Goal: Task Accomplishment & Management: Use online tool/utility

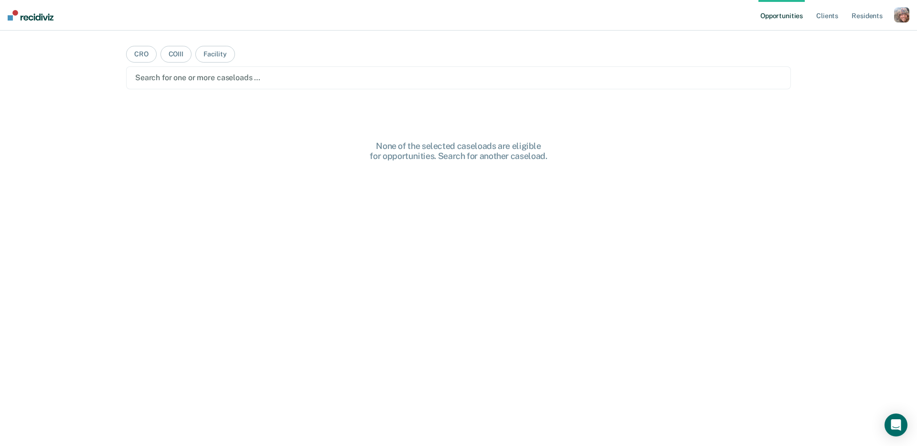
drag, startPoint x: 838, startPoint y: 46, endPoint x: 876, endPoint y: 36, distance: 39.1
click at [839, 45] on div "Opportunities Client s Resident s Profile How it works Log Out CRO COIII Facili…" at bounding box center [458, 223] width 917 height 446
click at [900, 14] on div "button" at bounding box center [901, 14] width 15 height 15
click at [845, 40] on link "Profile" at bounding box center [863, 39] width 77 height 8
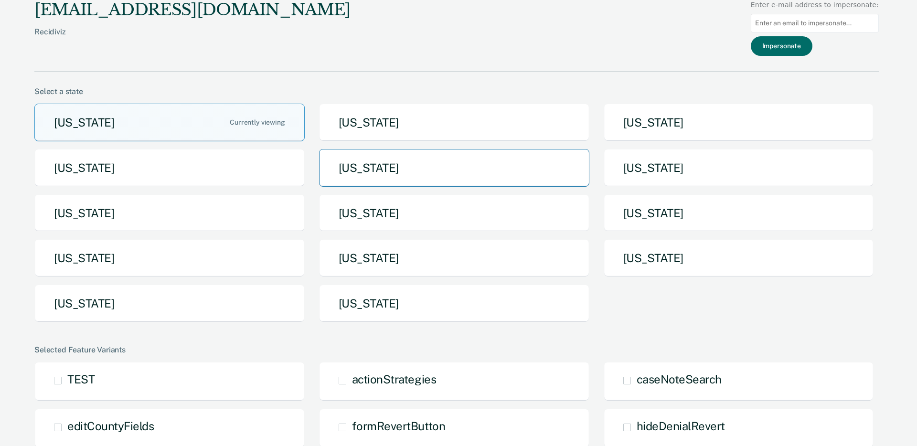
click at [519, 164] on button "[US_STATE]" at bounding box center [454, 168] width 270 height 38
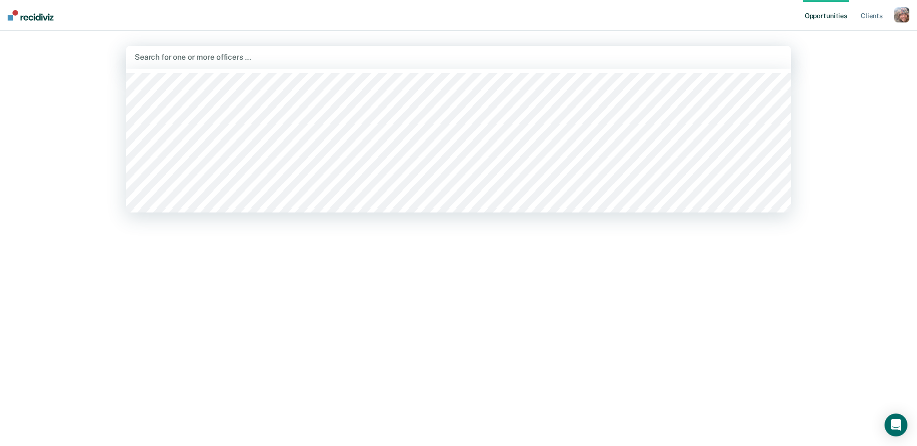
click at [407, 60] on div at bounding box center [459, 57] width 648 height 11
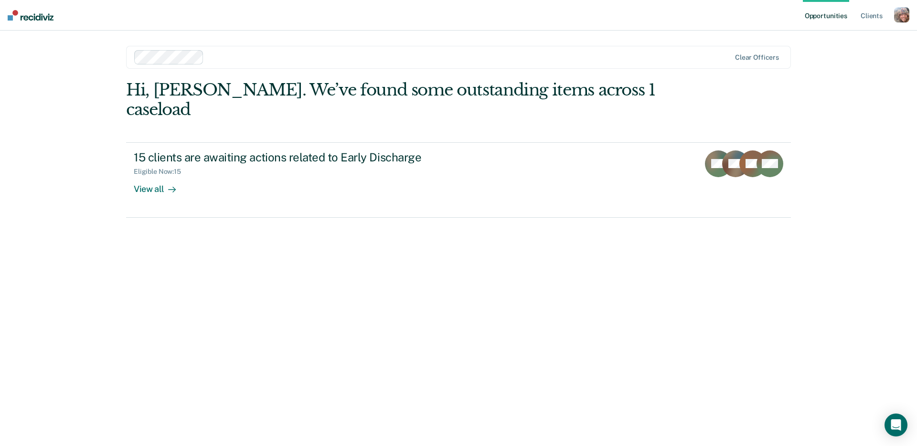
click at [854, 130] on div "Opportunities Client s Profile How it works Log Out option Candace Acord, selec…" at bounding box center [458, 223] width 917 height 446
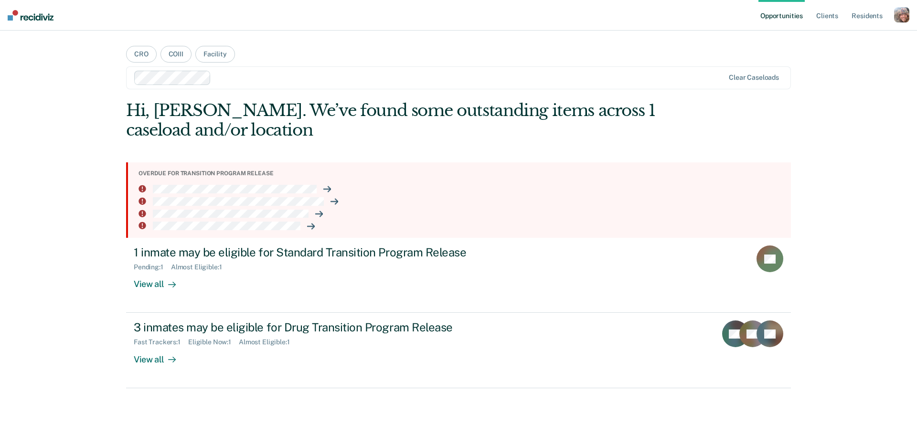
click at [901, 18] on div "button" at bounding box center [901, 14] width 15 height 15
click at [850, 40] on link "Profile" at bounding box center [863, 39] width 77 height 8
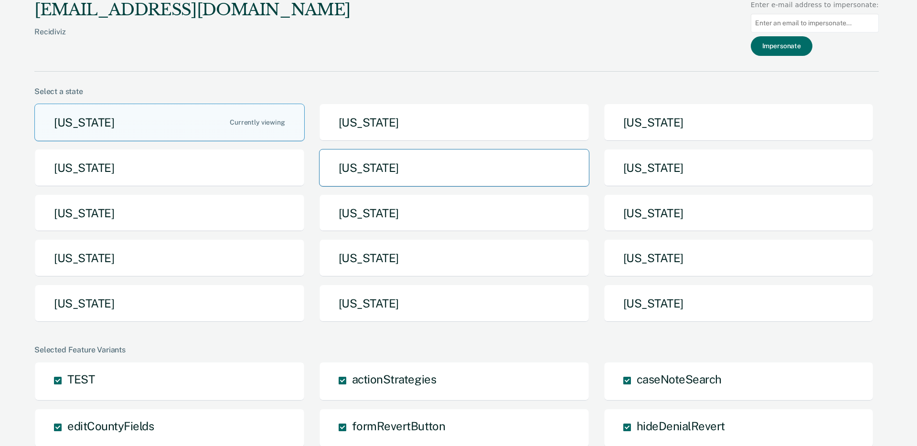
drag, startPoint x: 483, startPoint y: 190, endPoint x: 483, endPoint y: 179, distance: 11.0
click at [483, 190] on div "[US_STATE] [US_STATE] [US_STATE] [US_STATE] [US_STATE] [US_STATE] [US_STATE] [U…" at bounding box center [456, 217] width 845 height 226
click at [483, 178] on button "[US_STATE]" at bounding box center [454, 168] width 270 height 38
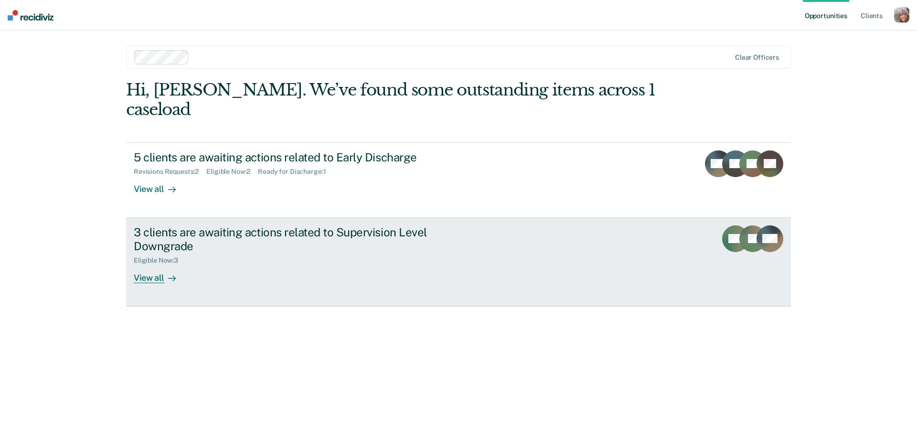
click at [377, 226] on div "3 clients are awaiting actions related to Supervision Level Downgrade" at bounding box center [301, 240] width 335 height 28
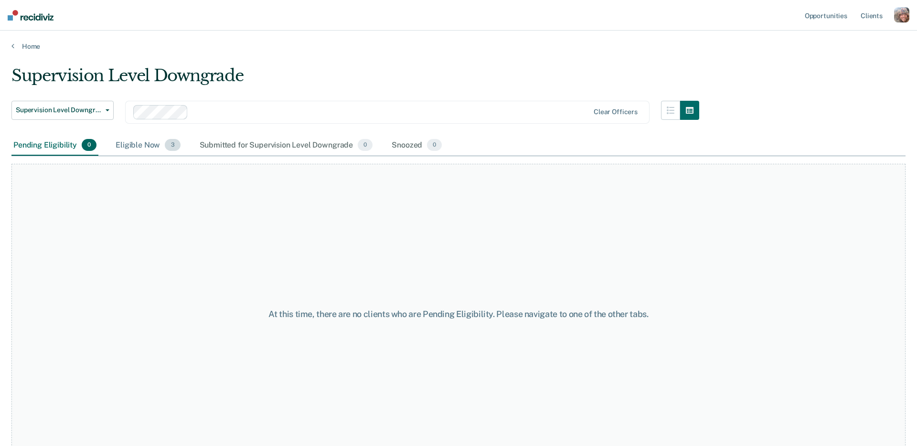
click at [139, 146] on div "Eligible Now 3" at bounding box center [148, 145] width 68 height 21
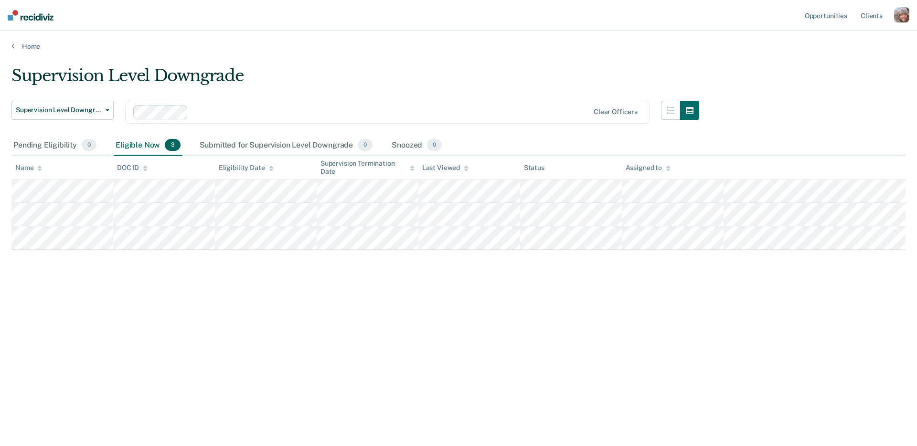
drag, startPoint x: 610, startPoint y: 318, endPoint x: 603, endPoint y: 315, distance: 7.1
click at [610, 318] on div "Supervision Level Downgrade Supervision Level Downgrade Early Discharge Supervi…" at bounding box center [458, 220] width 894 height 309
click at [772, 106] on div "Supervision Level Downgrade Supervision Level Downgrade Early Discharge Supervi…" at bounding box center [458, 220] width 894 height 309
